Goal: Information Seeking & Learning: Learn about a topic

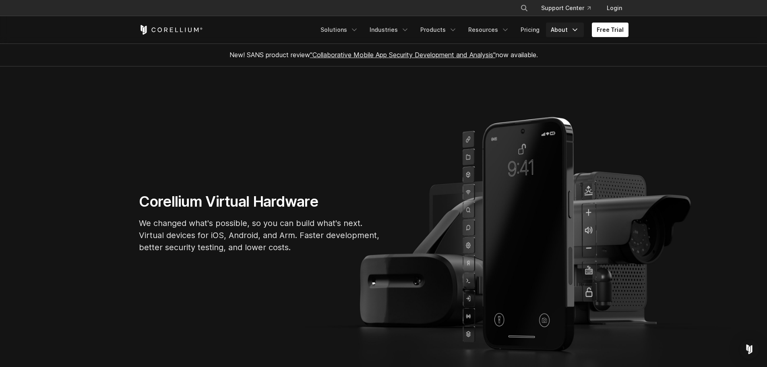
click at [564, 26] on link "About" at bounding box center [565, 30] width 38 height 15
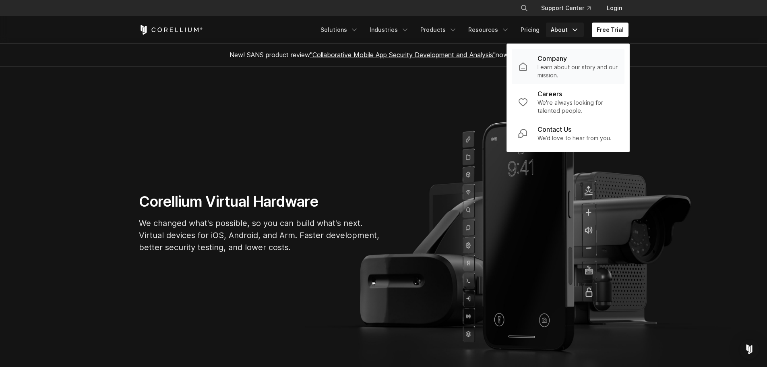
click at [554, 59] on p "Company" at bounding box center [552, 59] width 29 height 10
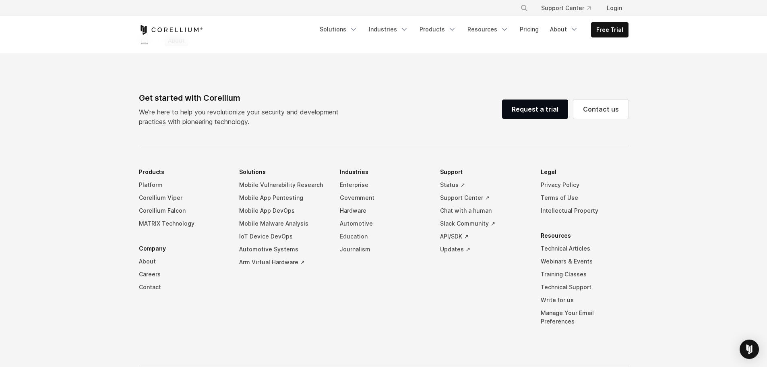
scroll to position [1364, 0]
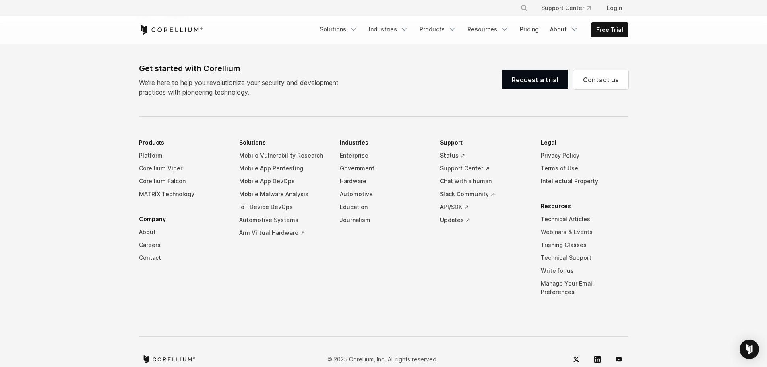
click at [557, 226] on link "Webinars & Events" at bounding box center [585, 232] width 88 height 13
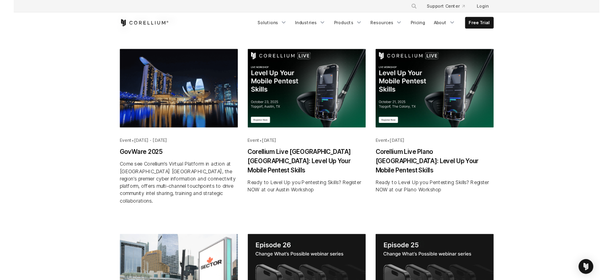
scroll to position [161, 0]
